Goal: Navigation & Orientation: Find specific page/section

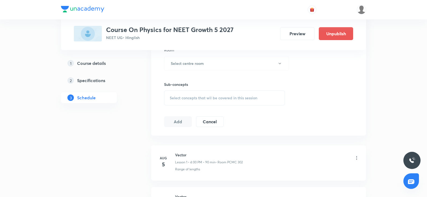
scroll to position [241, 0]
